Goal: Find specific page/section: Find specific page/section

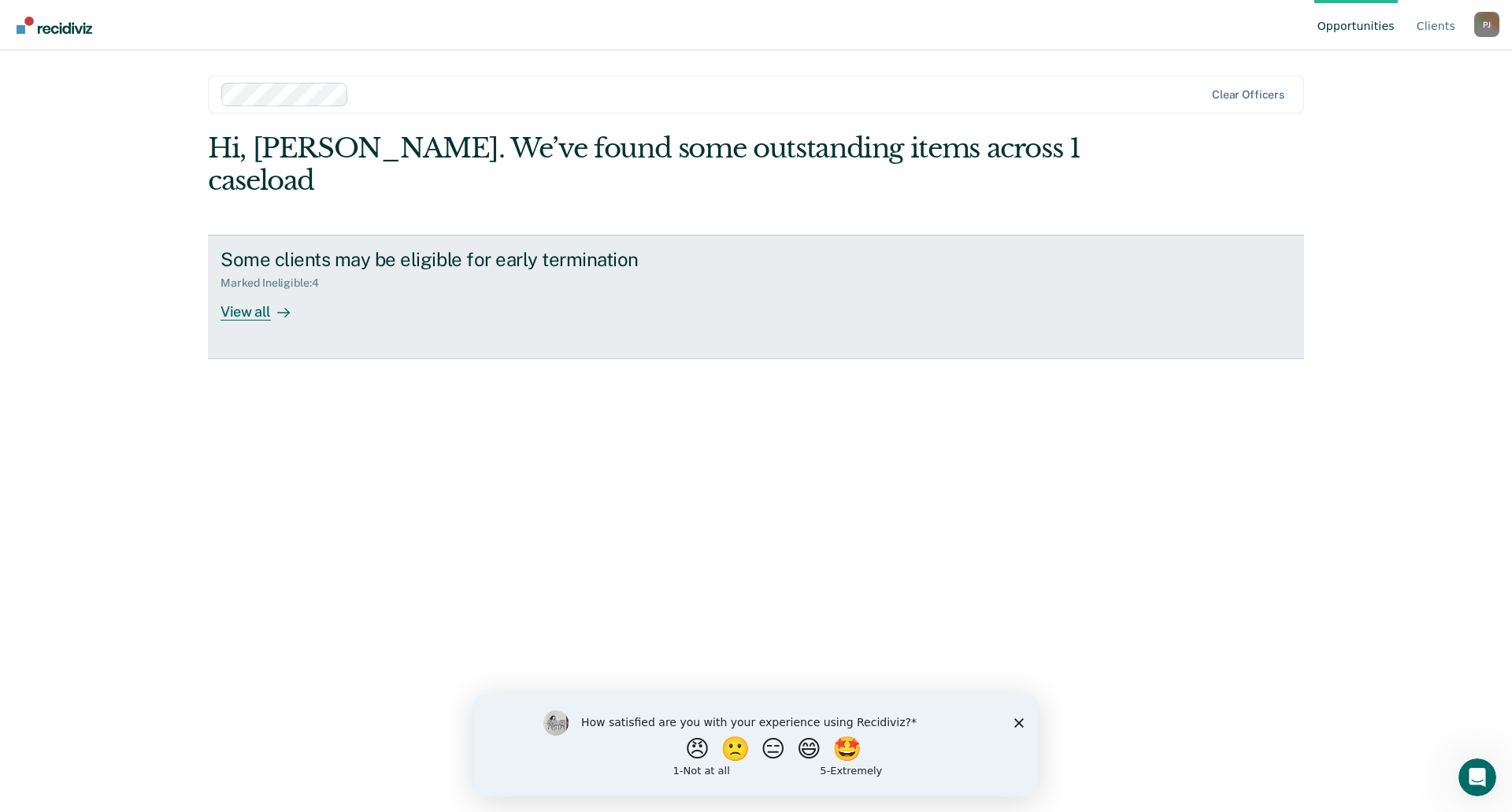
click at [247, 289] on div "View all" at bounding box center [264, 305] width 88 height 31
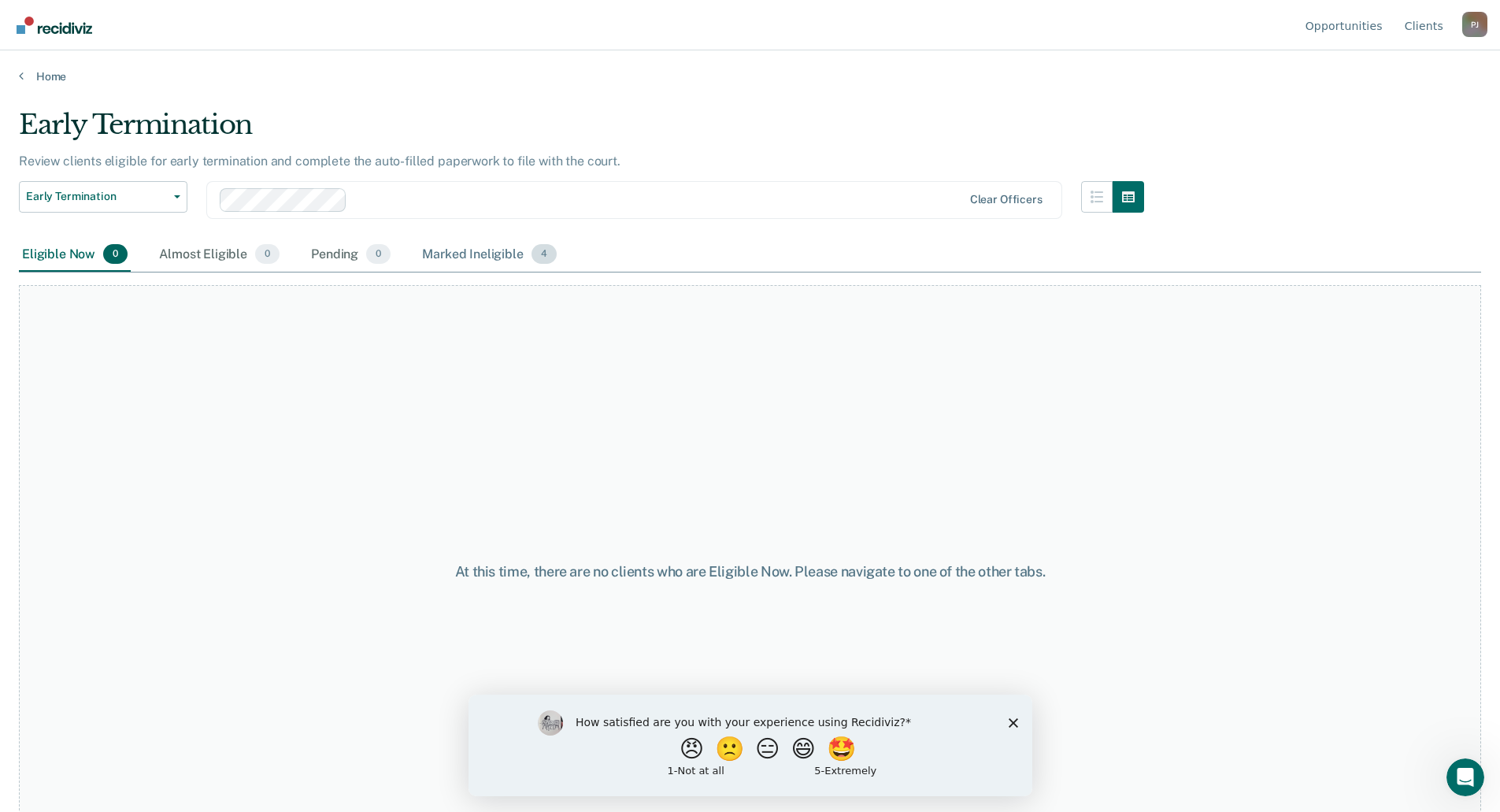
click at [534, 254] on span "4" at bounding box center [544, 254] width 25 height 21
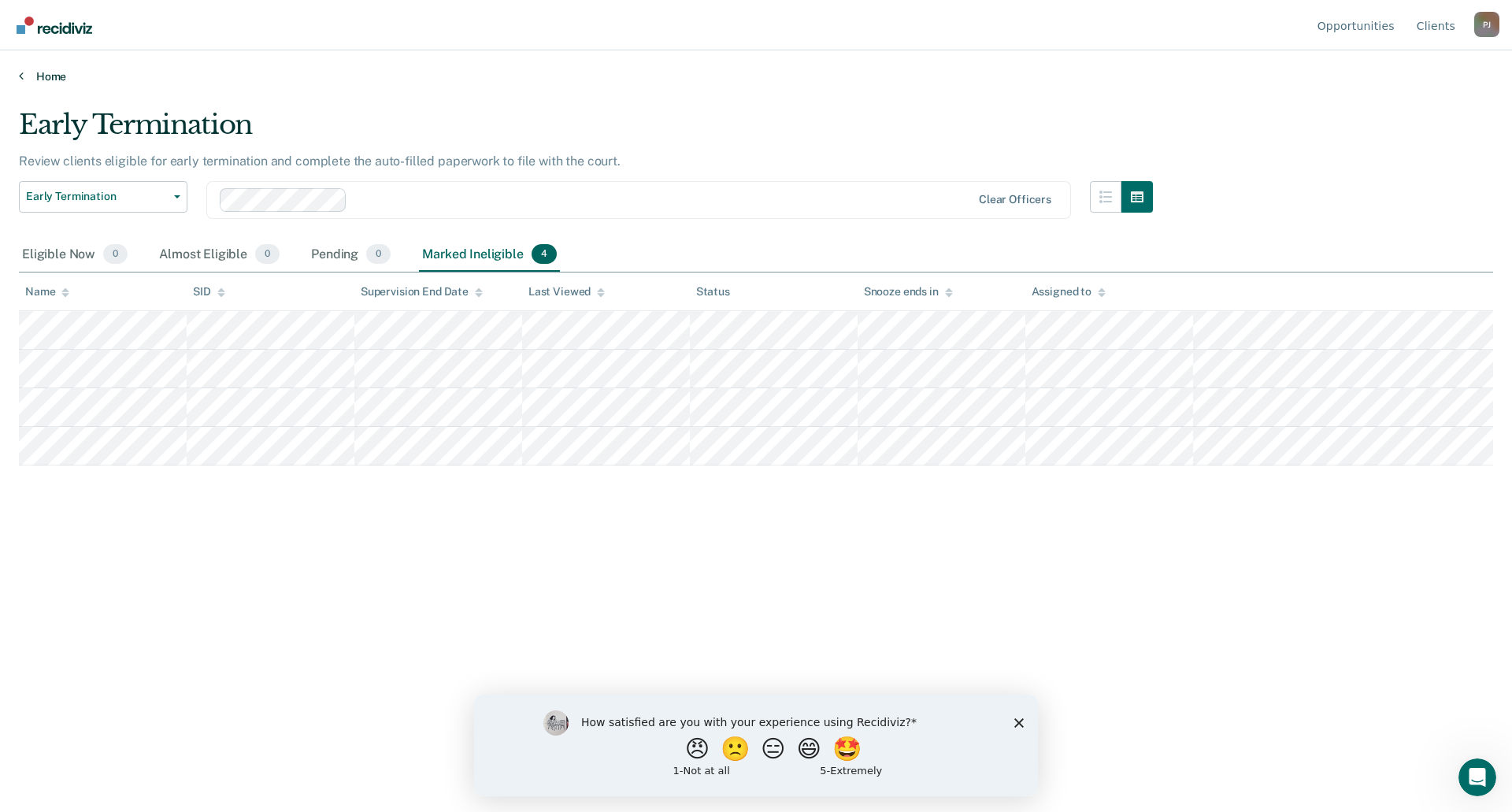
click at [21, 73] on icon at bounding box center [21, 76] width 5 height 13
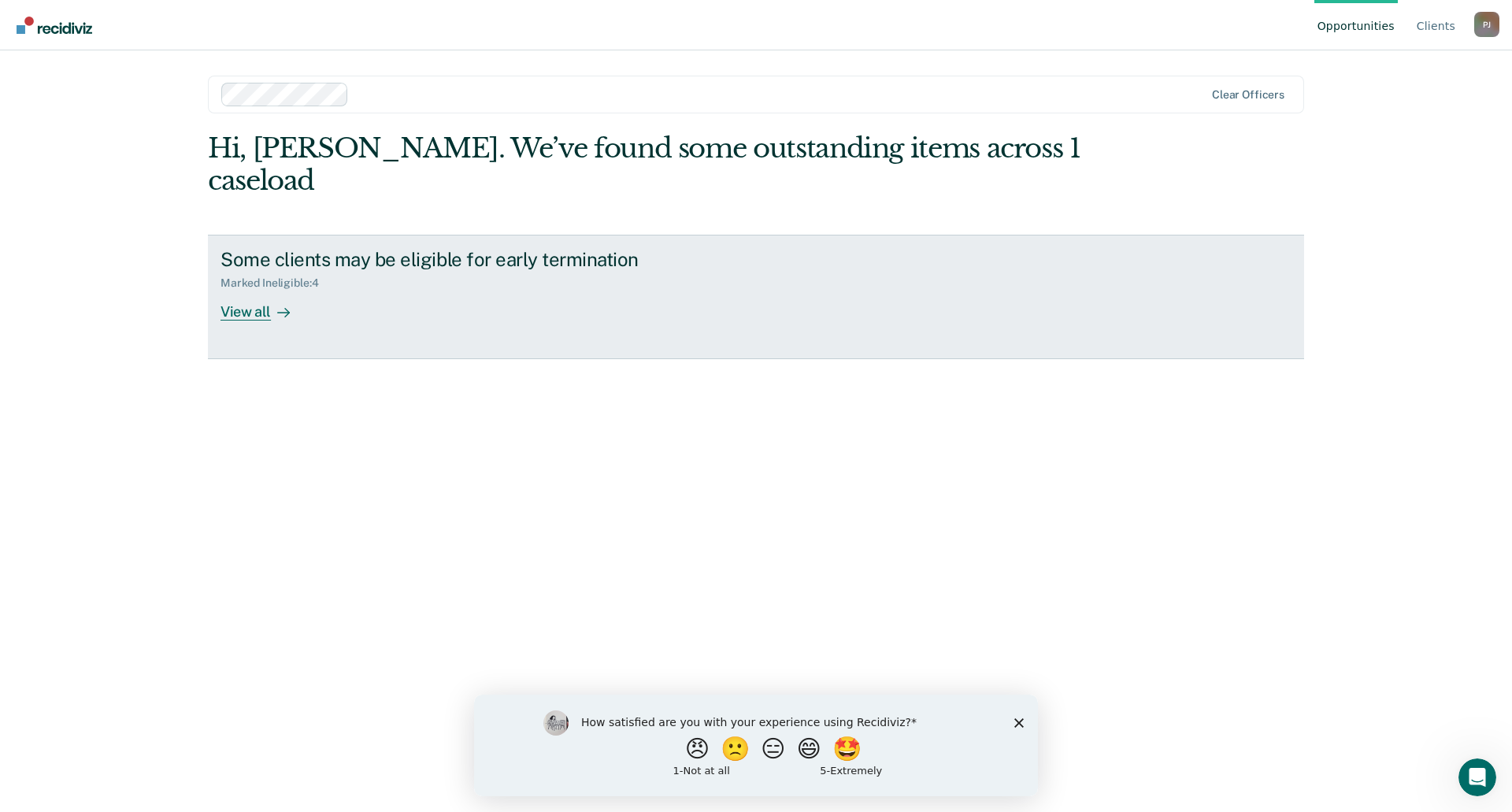
click at [263, 248] on div "Some clients may be eligible for early termination" at bounding box center [496, 259] width 553 height 23
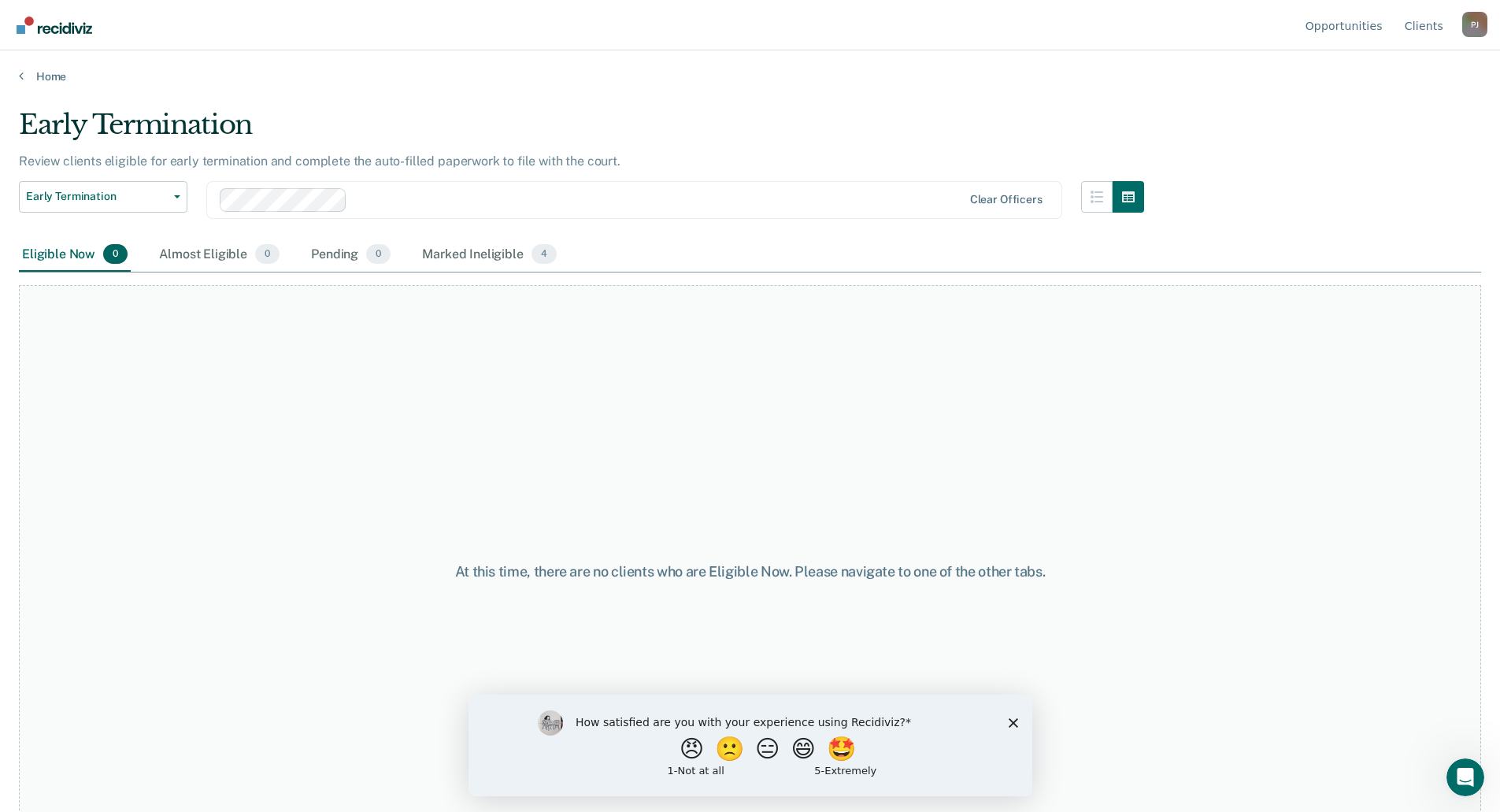
click at [115, 254] on span "0" at bounding box center [115, 254] width 25 height 21
click at [186, 196] on button "Early Termination" at bounding box center [103, 197] width 169 height 32
click at [198, 263] on div "Almost Eligible 0" at bounding box center [219, 255] width 126 height 35
